Goal: Contribute content: Contribute content

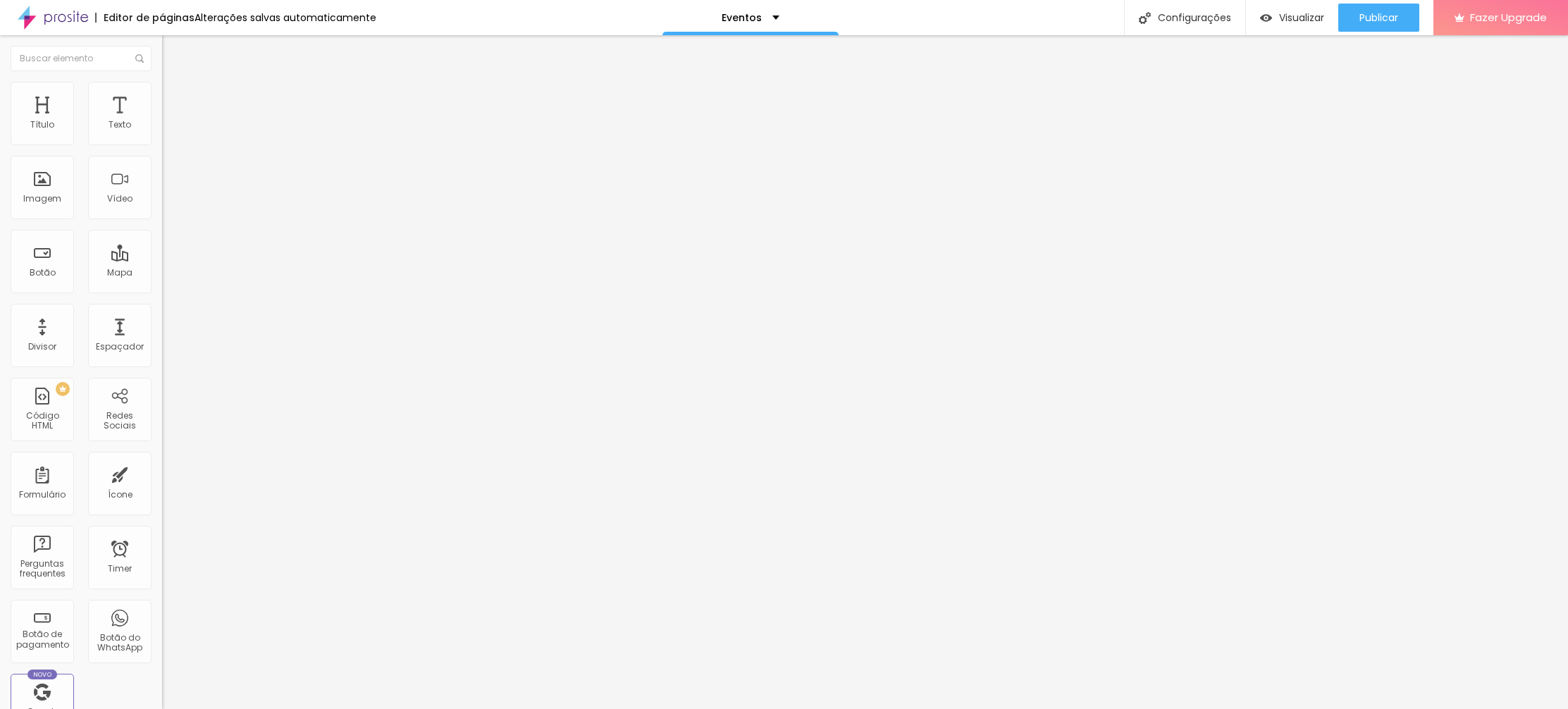
drag, startPoint x: 76, startPoint y: 159, endPoint x: 86, endPoint y: 161, distance: 10.2
click at [162, 120] on div "Adicionar imagem" at bounding box center [243, 115] width 162 height 10
click at [162, 121] on span "Adicionar imagem" at bounding box center [207, 115] width 91 height 12
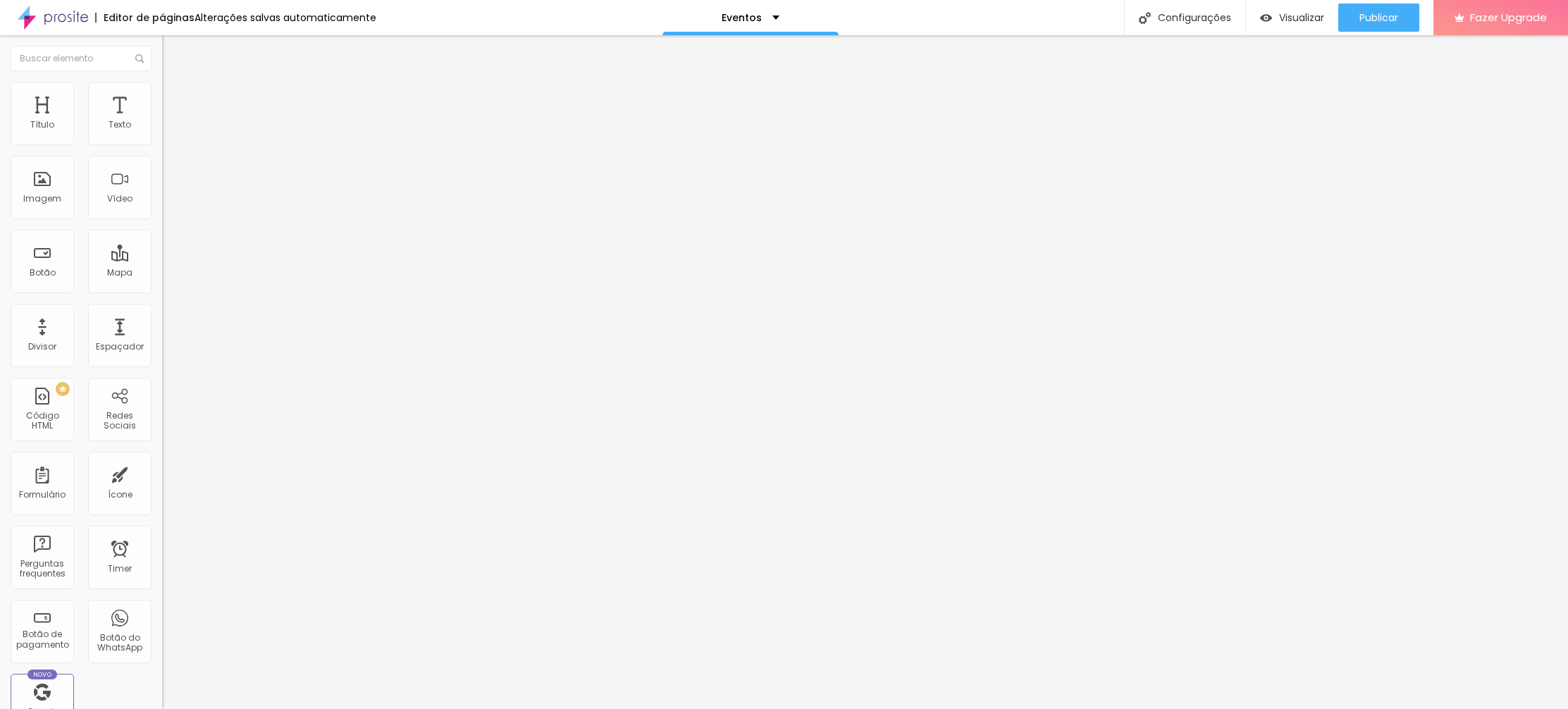
click at [1368, 3] on div "Publicar Publicar alterações Clique para publicar as ultimas alterações reaizad…" at bounding box center [1379, 17] width 81 height 35
click at [1373, 16] on span "Publicar" at bounding box center [1379, 17] width 39 height 12
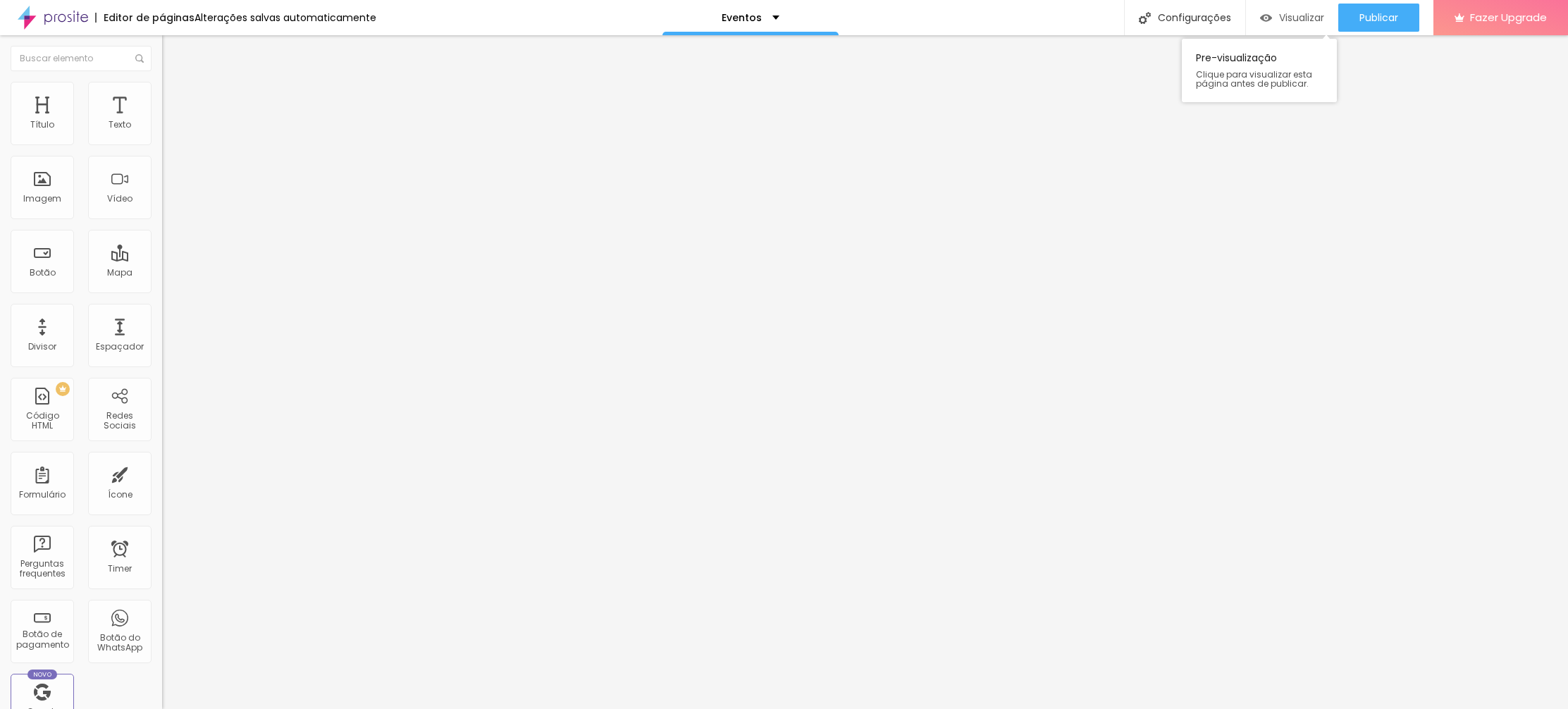
click at [1288, 14] on span "Visualizar" at bounding box center [1302, 17] width 45 height 12
